Goal: Task Accomplishment & Management: Use online tool/utility

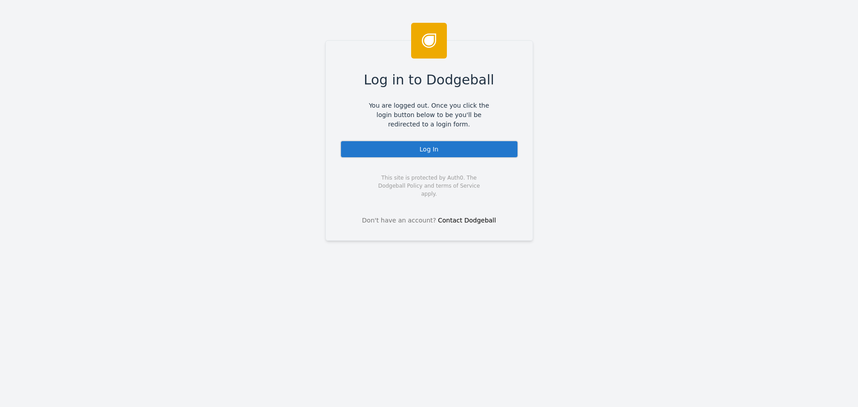
click at [404, 148] on div "Log In" at bounding box center [429, 149] width 178 height 18
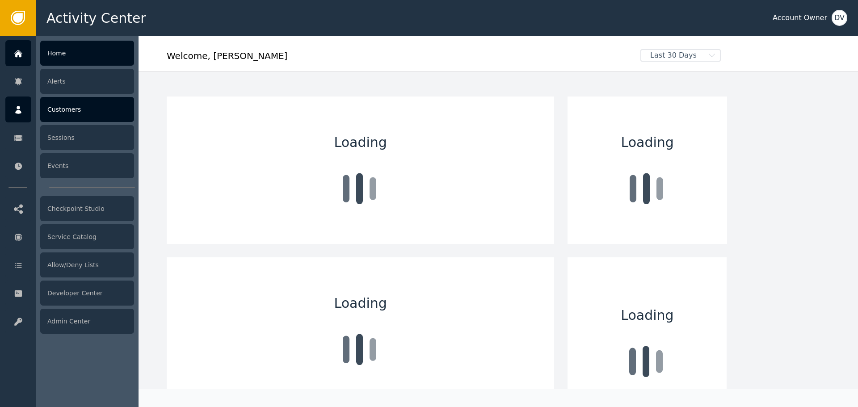
click at [22, 107] on icon at bounding box center [18, 110] width 9 height 10
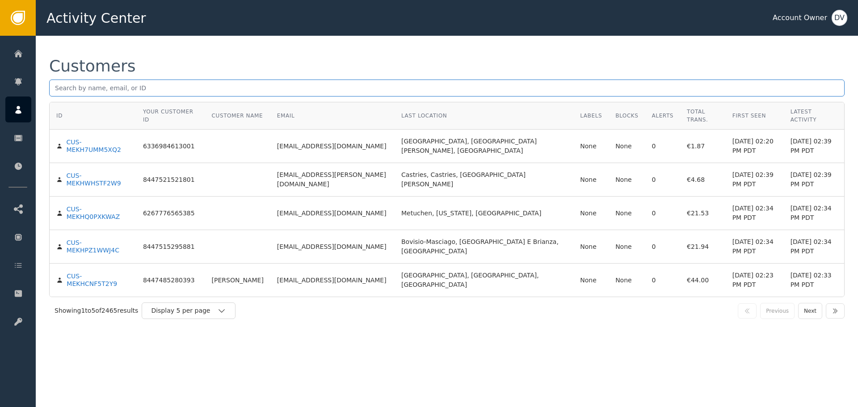
click at [185, 84] on input "text" at bounding box center [446, 88] width 795 height 17
paste input "[EMAIL_ADDRESS][DOMAIN_NAME]"
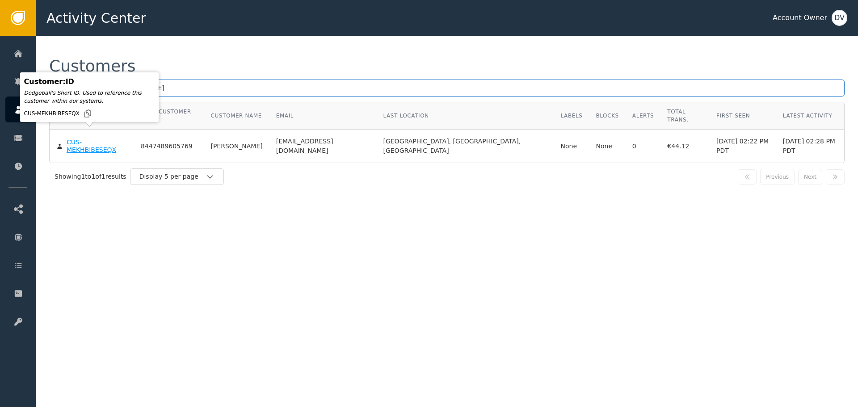
type input "[EMAIL_ADDRESS][DOMAIN_NAME]"
click at [92, 139] on div "CUS-MEKHBIBESEQX" at bounding box center [97, 147] width 61 height 16
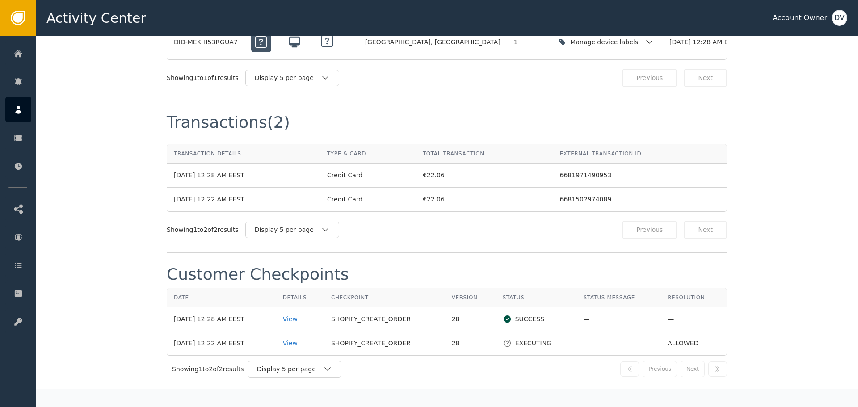
scroll to position [849, 0]
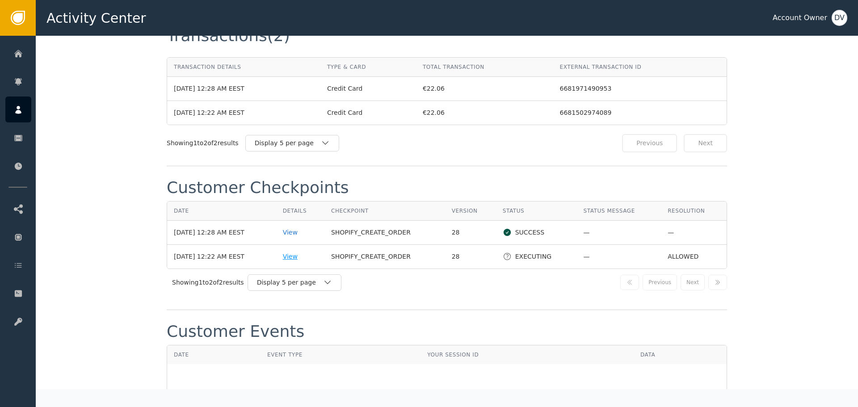
click at [297, 252] on div "View" at bounding box center [300, 256] width 35 height 9
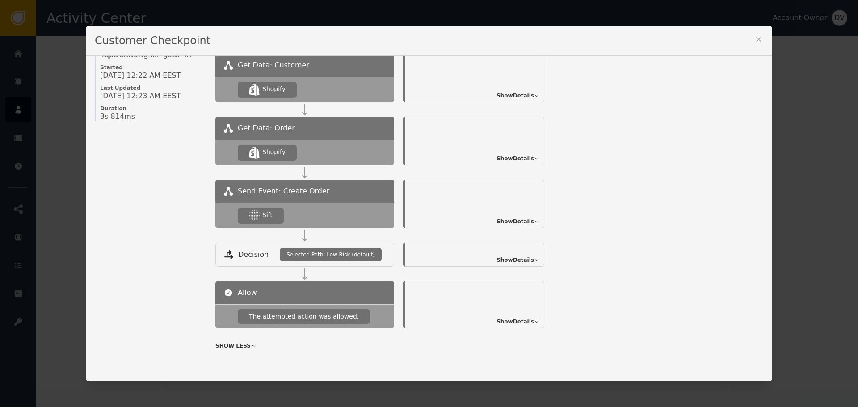
scroll to position [97, 0]
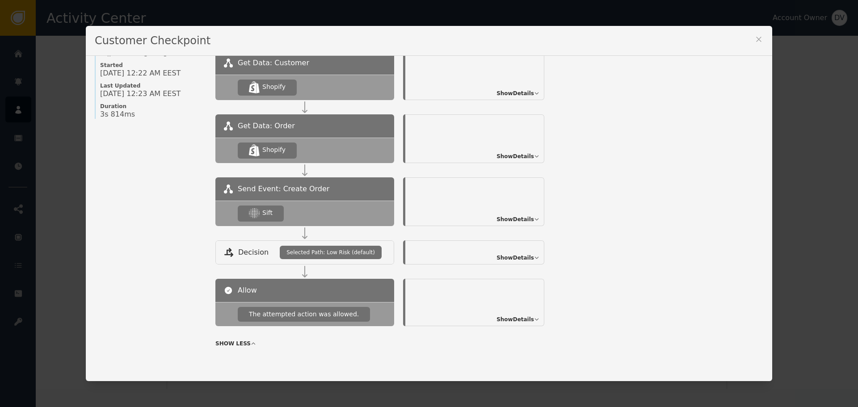
click at [522, 218] on span "Show Details" at bounding box center [515, 219] width 38 height 8
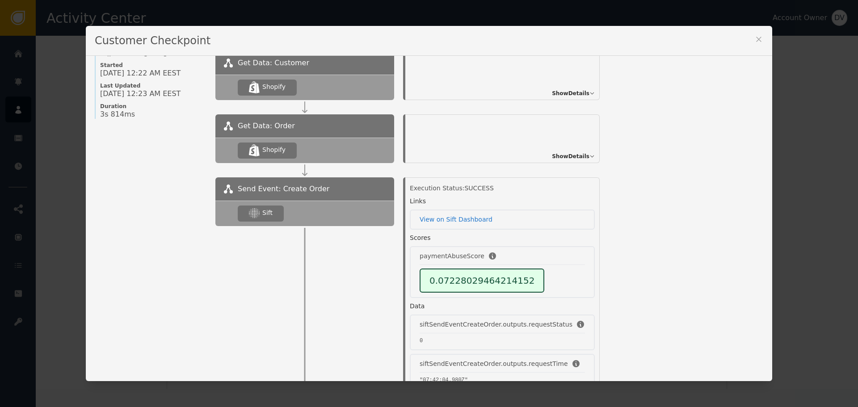
click at [756, 39] on icon at bounding box center [758, 39] width 9 height 9
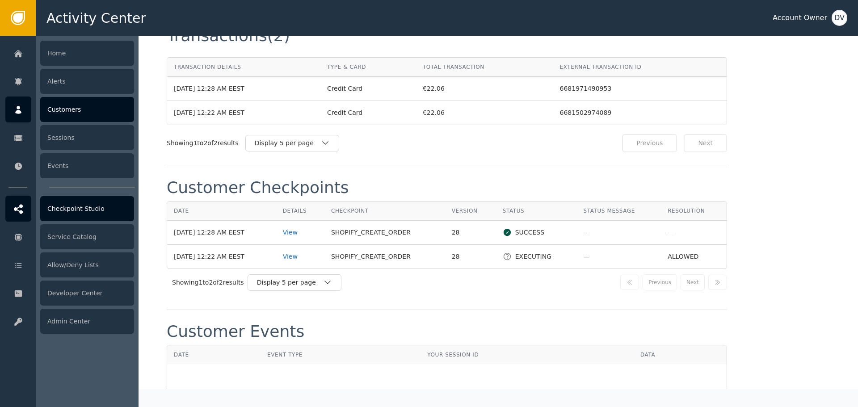
click at [80, 206] on div "Checkpoint Studio" at bounding box center [87, 208] width 94 height 25
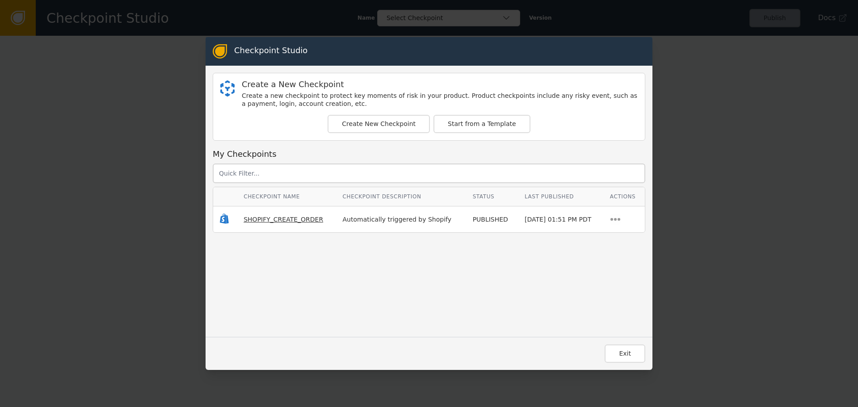
click at [260, 222] on span "SHOPIFY_CREATE_ORDER" at bounding box center [284, 219] width 80 height 7
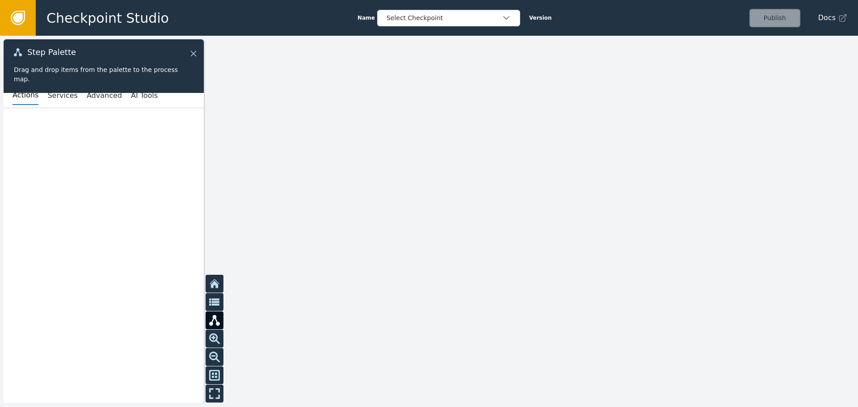
click at [196, 56] on icon at bounding box center [193, 53] width 5 height 5
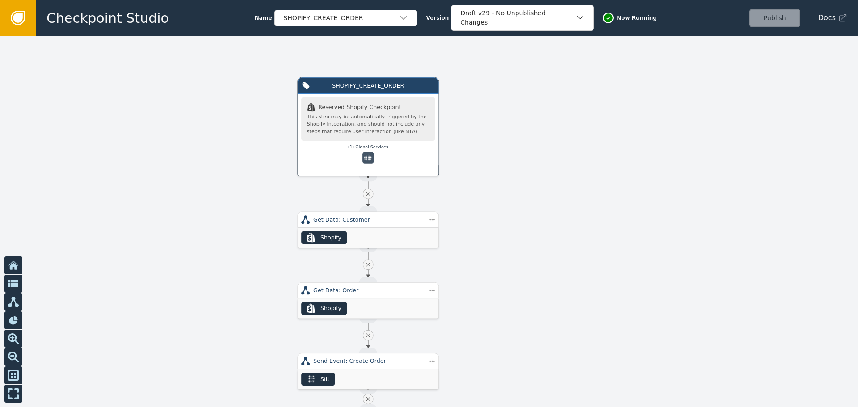
drag, startPoint x: 500, startPoint y: 321, endPoint x: 533, endPoint y: 49, distance: 274.0
click at [533, 50] on div at bounding box center [429, 221] width 858 height 371
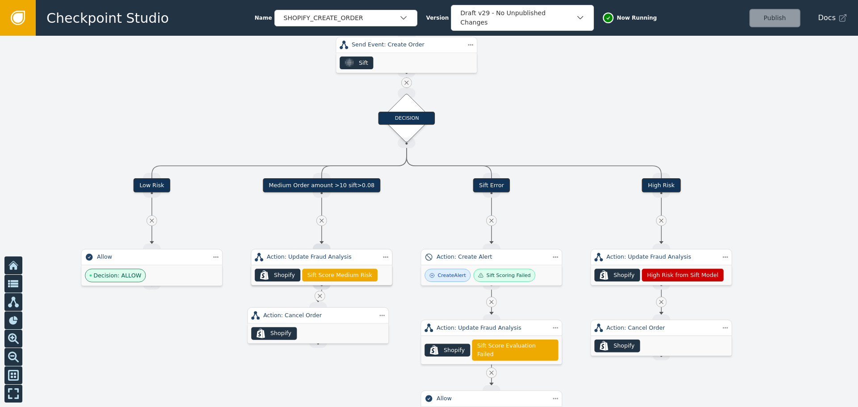
drag, startPoint x: 544, startPoint y: 214, endPoint x: 577, endPoint y: 58, distance: 159.4
click at [577, 58] on div at bounding box center [429, 221] width 858 height 371
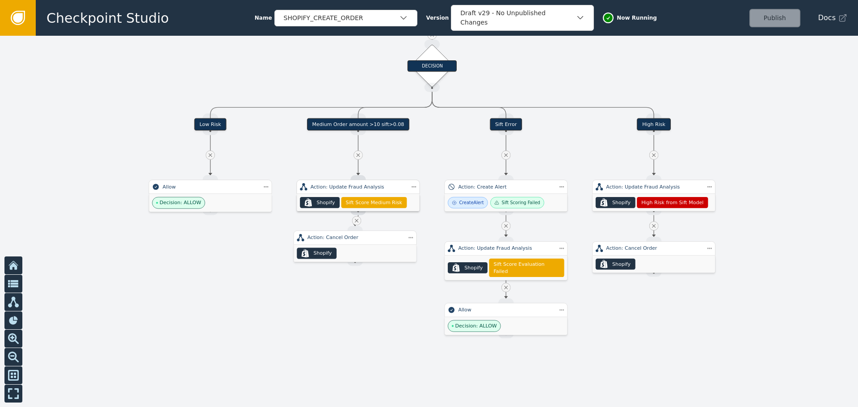
click at [368, 130] on div "Medium Order amount >10 sift>0.08" at bounding box center [358, 124] width 102 height 13
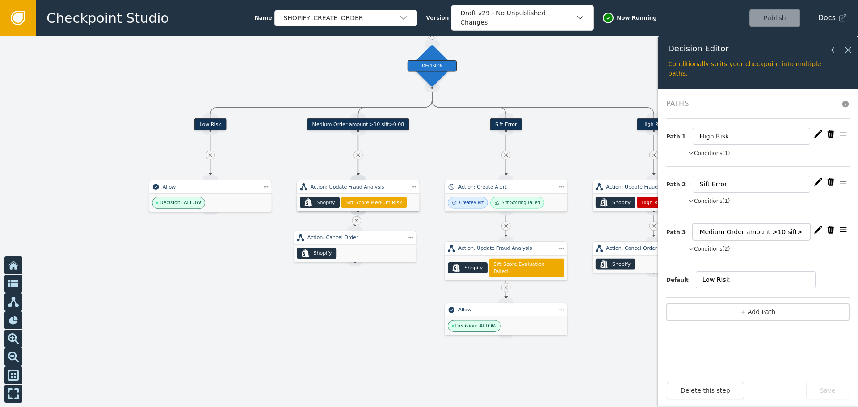
click at [794, 231] on input "Medium Order amount >10 sift>0.08" at bounding box center [752, 231] width 118 height 17
type input "Medium Order amount >10 sift>0.07"
click at [819, 231] on icon "button" at bounding box center [818, 229] width 9 height 9
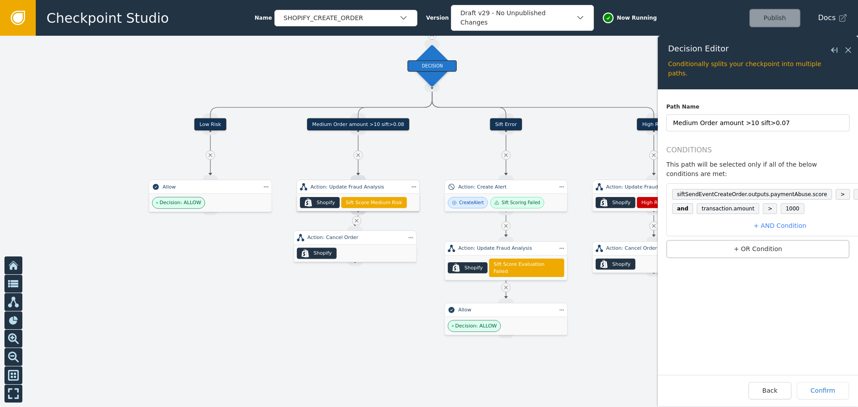
click at [853, 189] on span "0.08" at bounding box center [864, 194] width 22 height 11
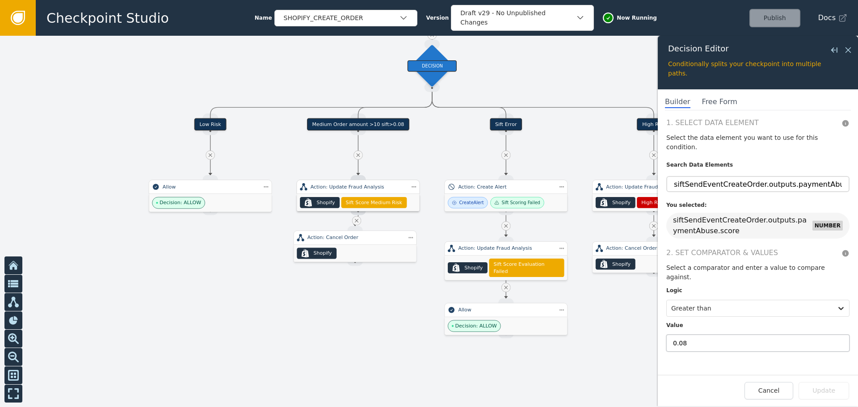
drag, startPoint x: 689, startPoint y: 325, endPoint x: 682, endPoint y: 325, distance: 6.3
click at [682, 335] on input "0.08" at bounding box center [757, 343] width 183 height 17
type input "0.07"
click at [828, 394] on button "Update" at bounding box center [823, 390] width 50 height 17
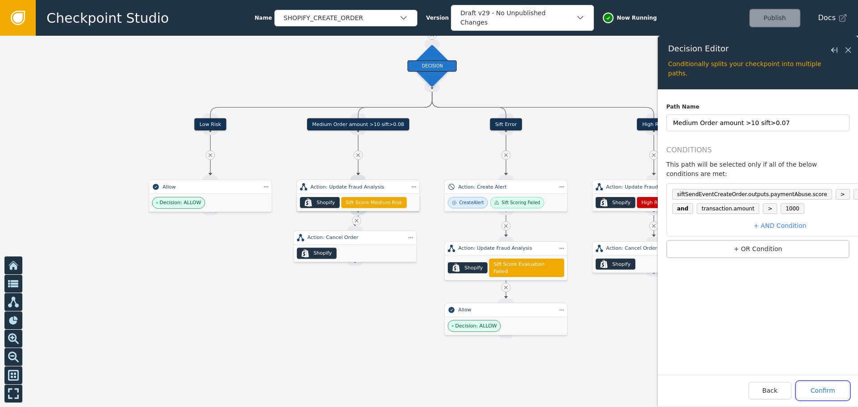
click at [828, 394] on button "Confirm" at bounding box center [823, 390] width 52 height 17
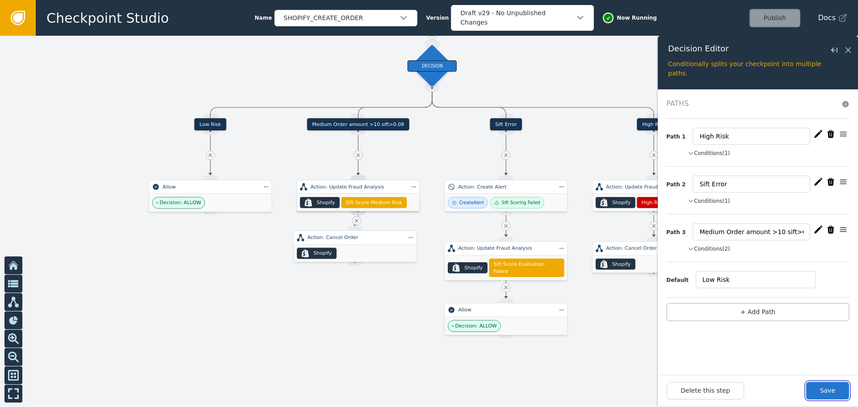
click at [828, 394] on button "Save" at bounding box center [827, 390] width 43 height 17
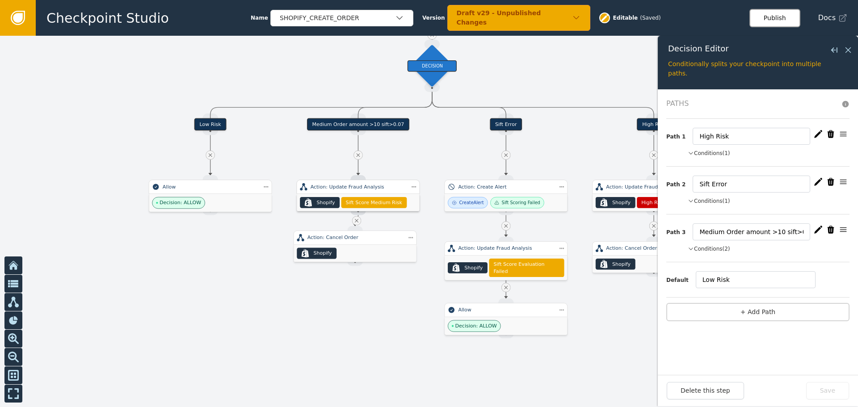
click at [769, 17] on button "Publish" at bounding box center [774, 18] width 51 height 18
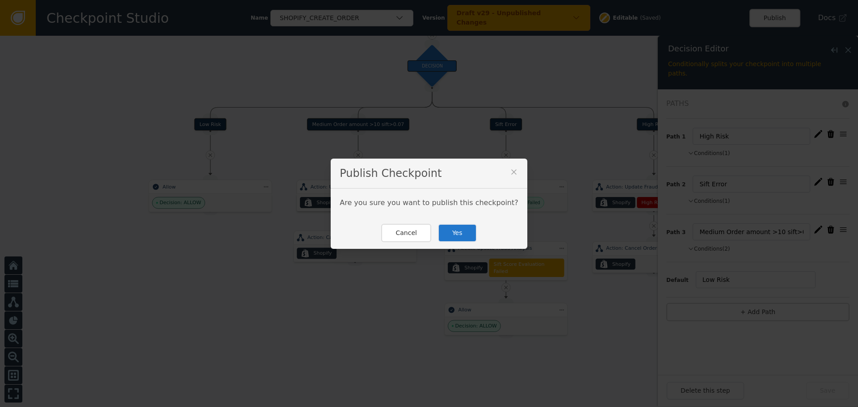
click at [444, 235] on button "Yes" at bounding box center [457, 233] width 39 height 18
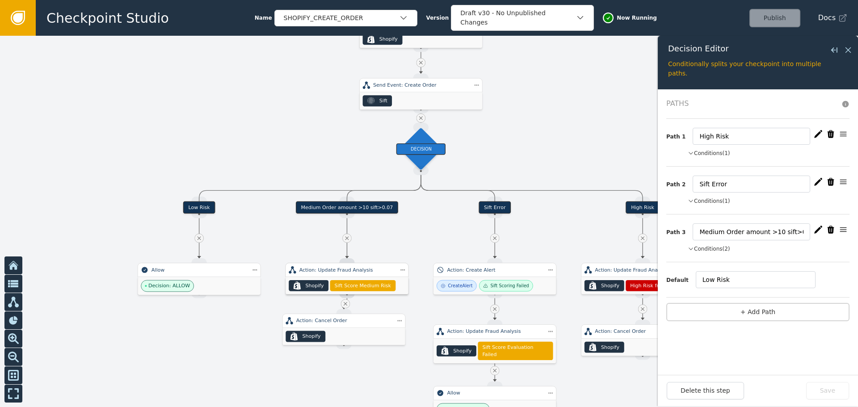
drag, startPoint x: 322, startPoint y: 107, endPoint x: 319, endPoint y: 160, distance: 52.8
click at [319, 160] on div at bounding box center [429, 221] width 858 height 371
